Goal: Task Accomplishment & Management: Complete application form

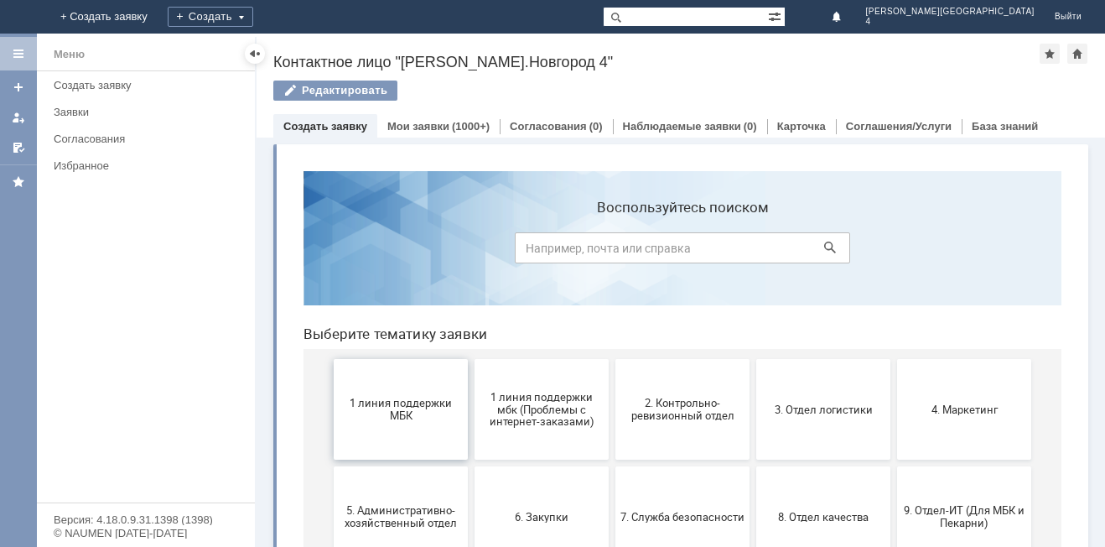
click at [401, 434] on button "1 линия поддержки МБК" at bounding box center [401, 409] width 134 height 101
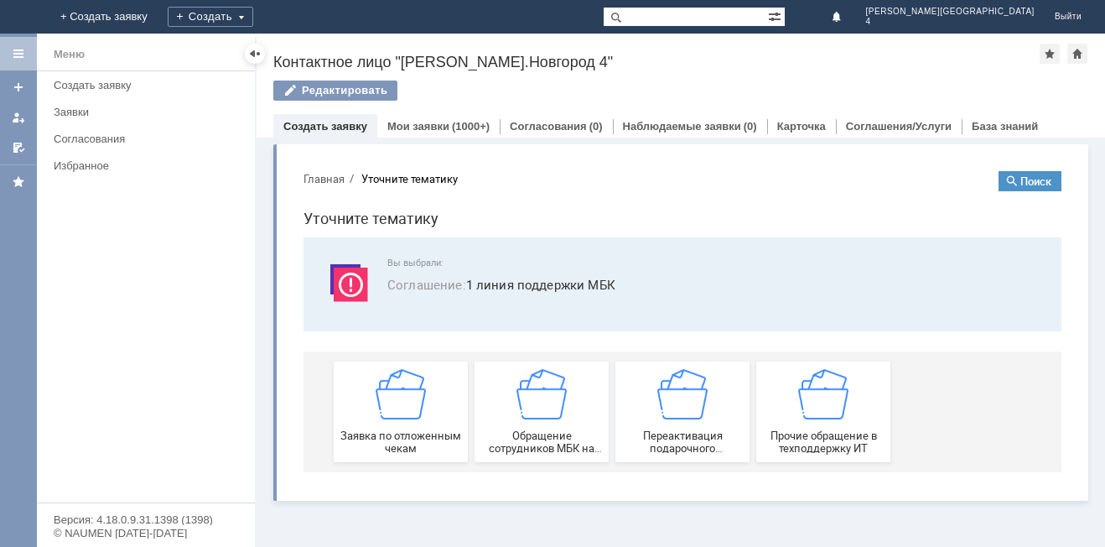
click at [401, 434] on span "Заявка по отложенным чекам" at bounding box center [401, 441] width 124 height 25
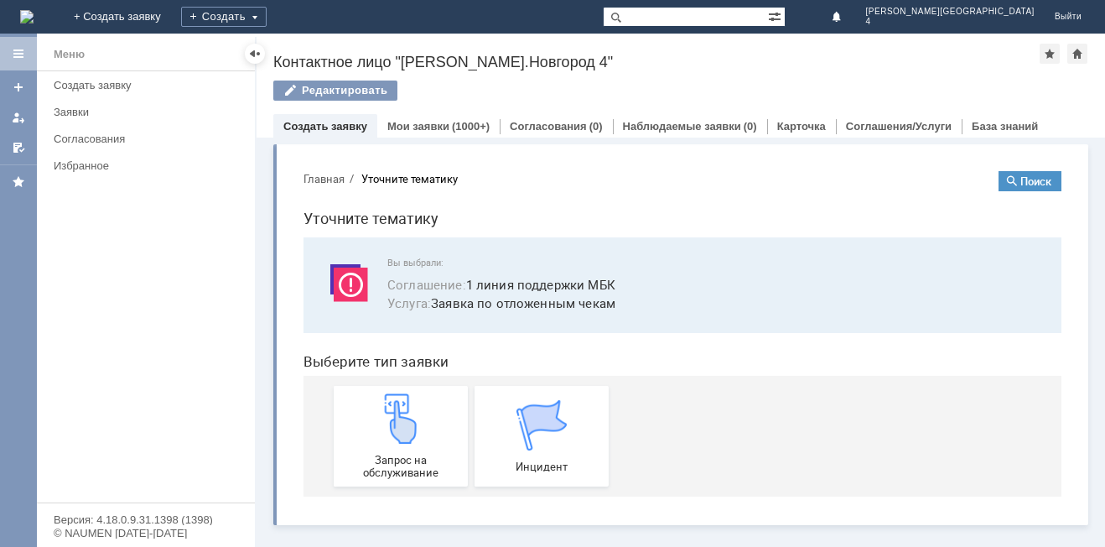
click at [401, 434] on img at bounding box center [401, 418] width 50 height 50
click at [417, 440] on img at bounding box center [401, 418] width 50 height 50
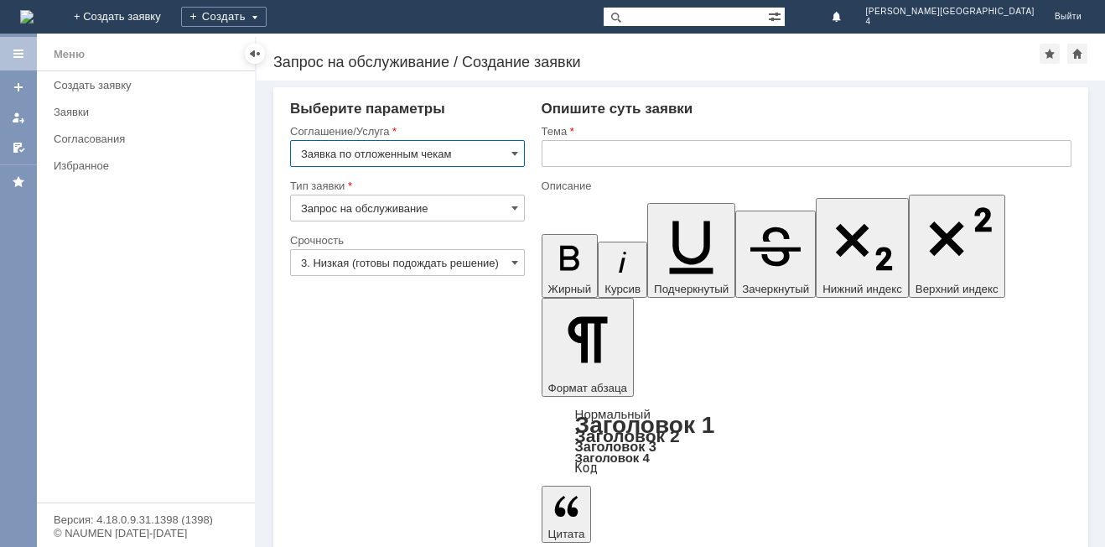
click at [581, 152] on input "text" at bounding box center [807, 153] width 530 height 27
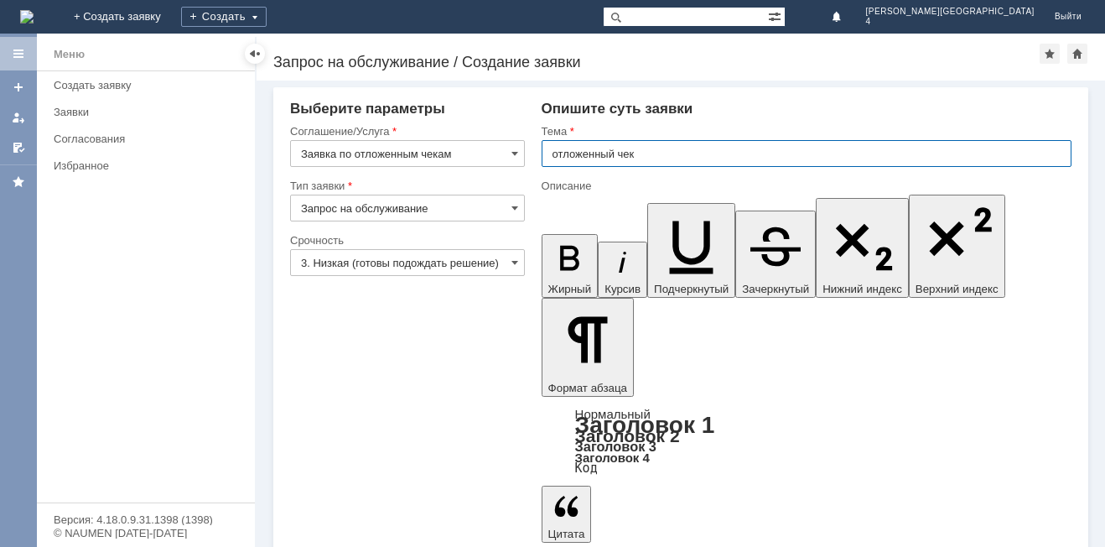
type input "отложенный чек"
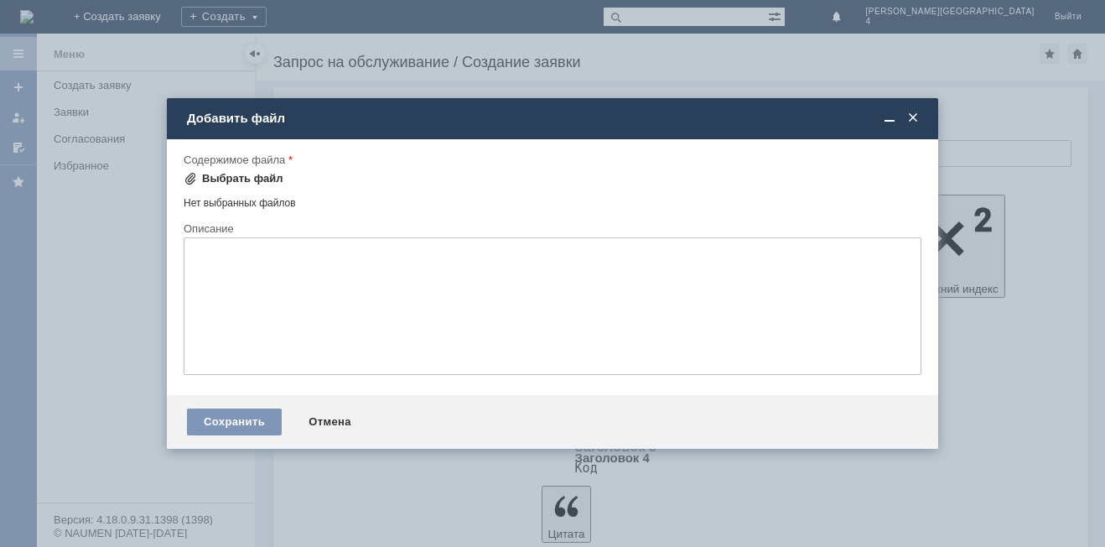
click at [192, 175] on span at bounding box center [190, 178] width 13 height 13
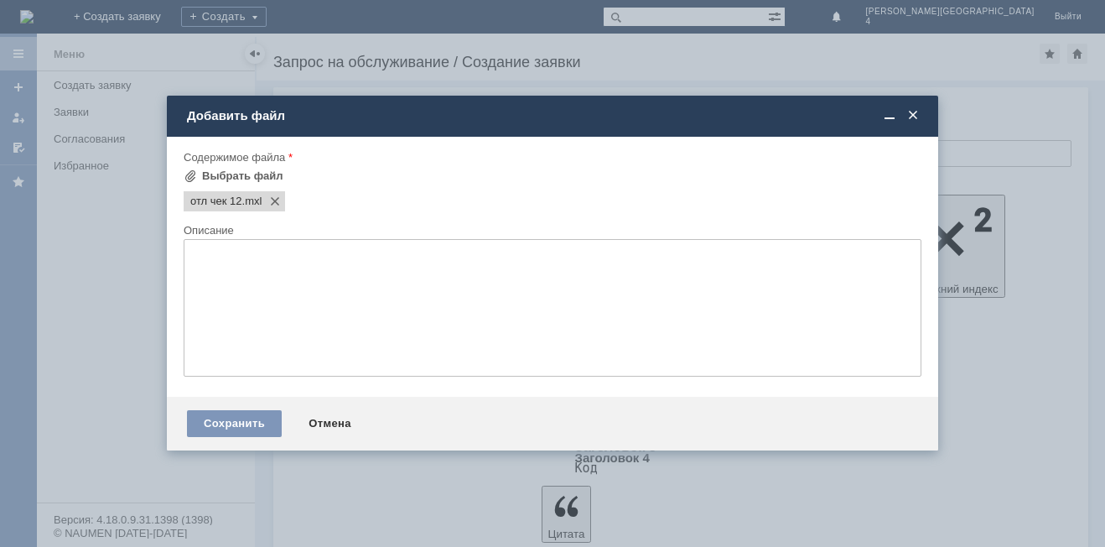
click at [395, 319] on textarea at bounding box center [553, 308] width 738 height 138
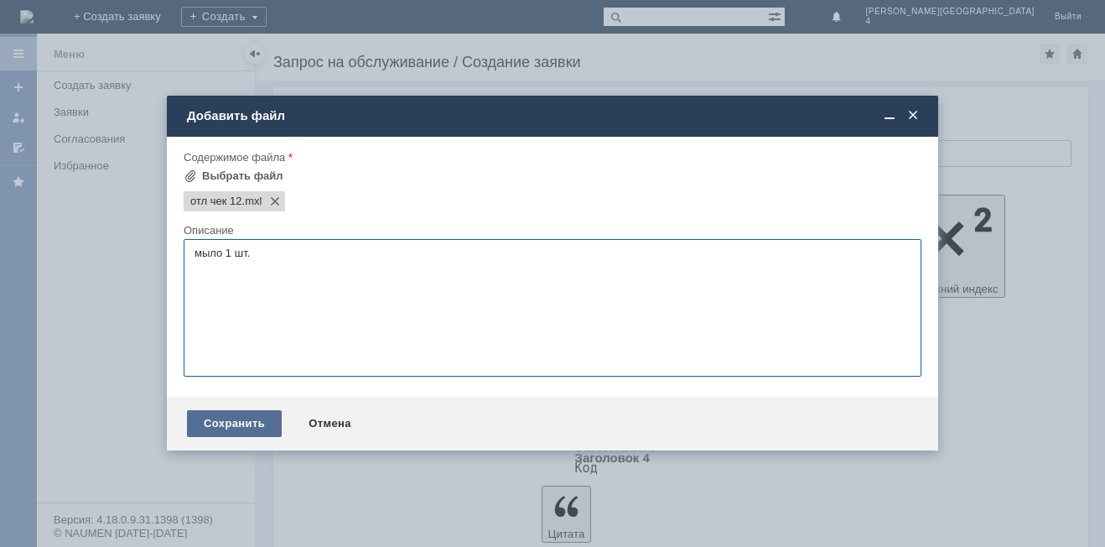
type textarea "мыло 1 шт."
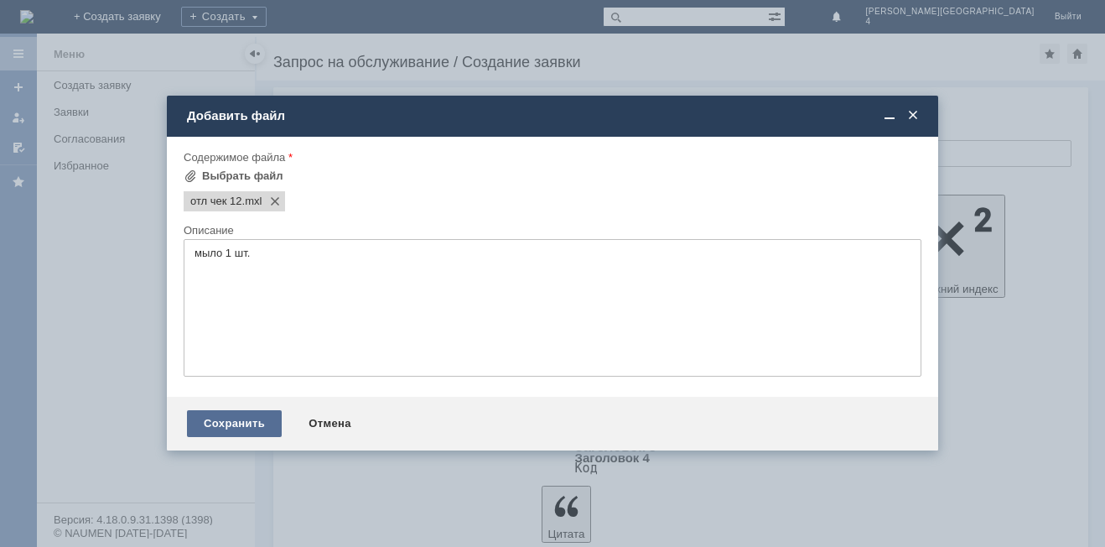
click at [253, 423] on div "Сохранить" at bounding box center [234, 423] width 95 height 27
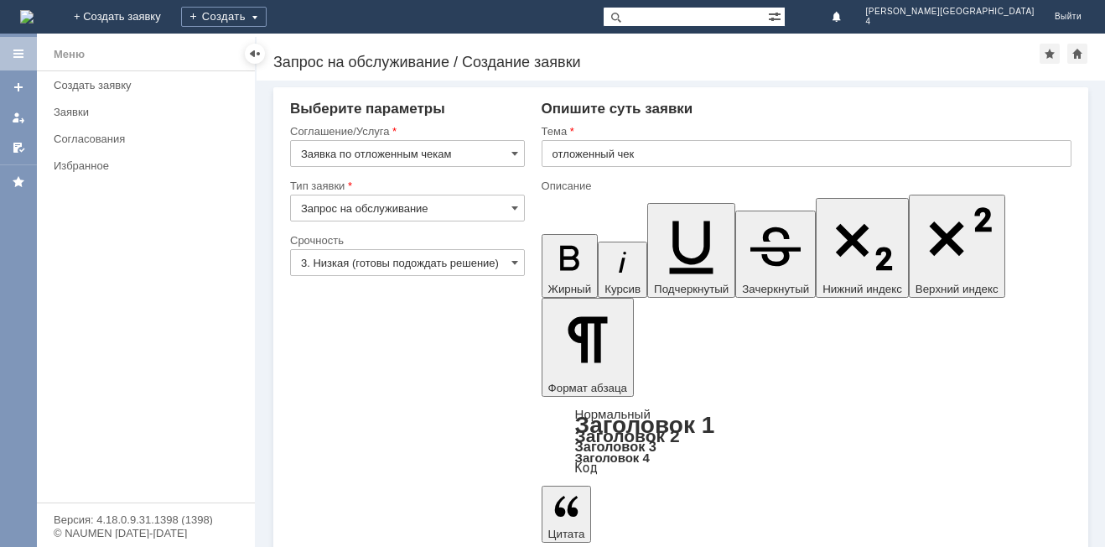
click at [590, 157] on input "text" at bounding box center [807, 153] width 530 height 27
type input "отложенный чек"
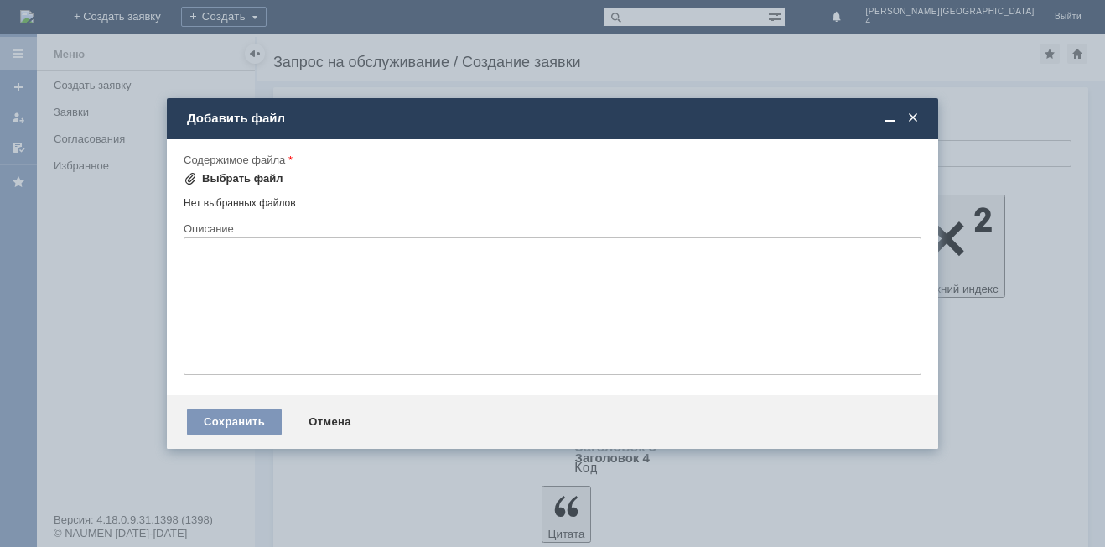
click at [190, 179] on span at bounding box center [190, 178] width 13 height 13
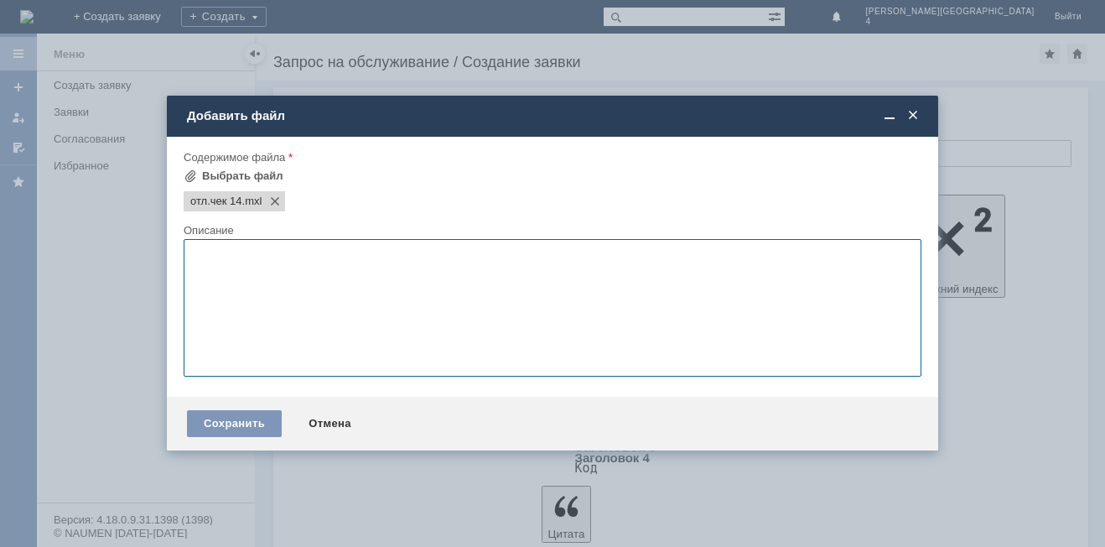
click at [229, 247] on textarea at bounding box center [553, 308] width 738 height 138
click at [227, 280] on textarea "гель патчи 1 шт. гель - тоник 1 шт. маска филер" at bounding box center [553, 308] width 738 height 138
click at [293, 291] on textarea "гель патчи 1 шт. гель - тоник 1 шт. маска - филер" at bounding box center [553, 308] width 738 height 138
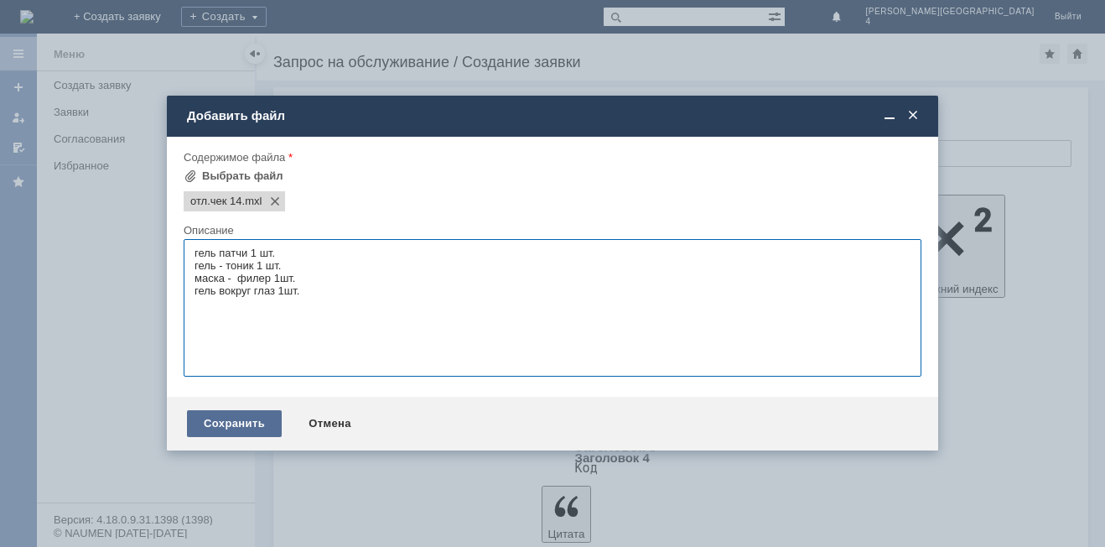
type textarea "гель патчи 1 шт. гель - тоник 1 шт. маска - филер 1шт. гель вокруг глаз 1шт."
click at [236, 426] on div "Сохранить" at bounding box center [234, 423] width 95 height 27
